Goal: Task Accomplishment & Management: Manage account settings

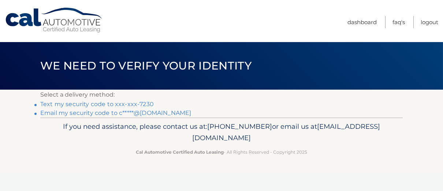
click at [95, 104] on link "Text my security code to xxx-xxx-7230" at bounding box center [96, 104] width 113 height 7
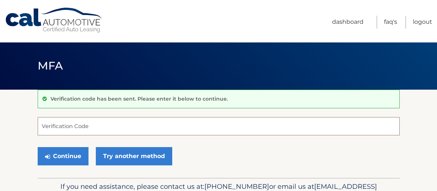
click at [42, 132] on input "Verification Code" at bounding box center [219, 126] width 362 height 18
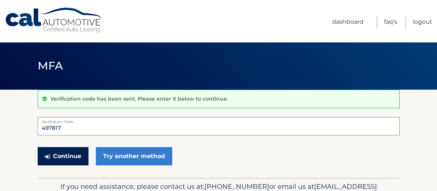
type input "497817"
click at [67, 161] on button "Continue" at bounding box center [63, 156] width 51 height 18
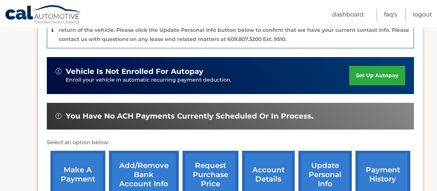
scroll to position [220, 0]
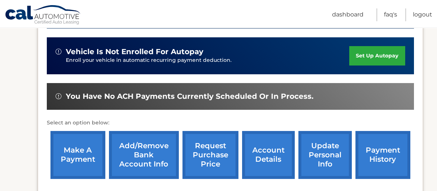
click at [284, 162] on link "account details" at bounding box center [268, 155] width 53 height 48
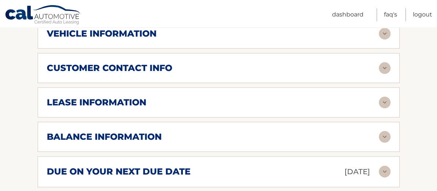
scroll to position [366, 0]
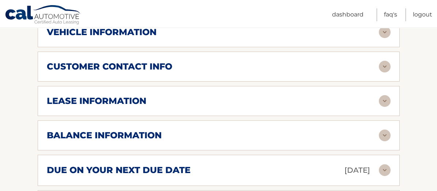
click at [387, 97] on img at bounding box center [385, 101] width 12 height 12
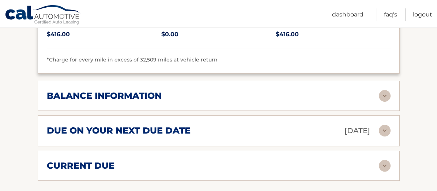
scroll to position [549, 0]
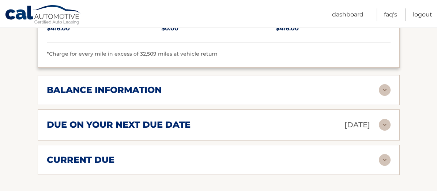
click at [385, 157] on img at bounding box center [385, 160] width 12 height 12
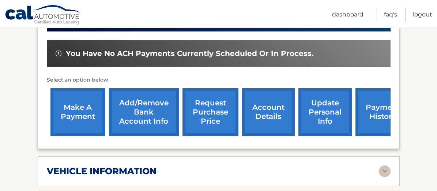
scroll to position [220, 0]
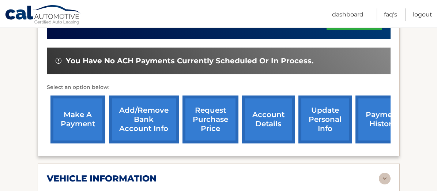
click at [252, 175] on div "vehicle information" at bounding box center [213, 178] width 332 height 11
click at [271, 130] on link "account details" at bounding box center [268, 120] width 53 height 48
click at [255, 113] on link "account details" at bounding box center [268, 120] width 53 height 48
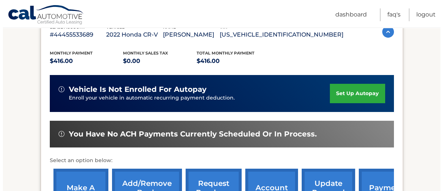
scroll to position [183, 0]
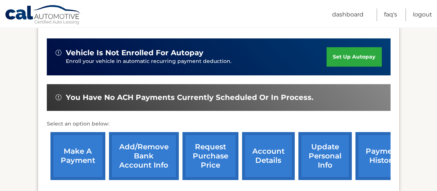
click at [209, 160] on link "request purchase price" at bounding box center [211, 156] width 56 height 48
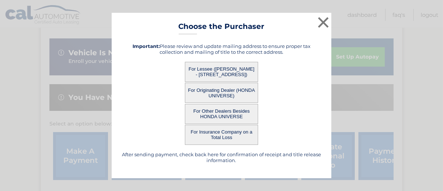
click at [245, 70] on button "For Lessee (CAROL CATALANO - 329 Winchester Dr, , Brick, NJ 08724)" at bounding box center [221, 72] width 73 height 20
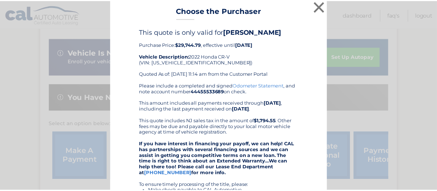
scroll to position [0, 0]
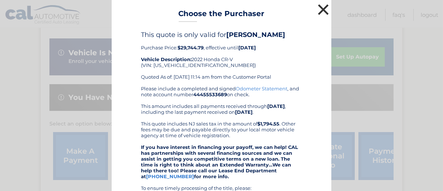
click at [320, 11] on button "×" at bounding box center [323, 9] width 15 height 15
